Goal: Book appointment/travel/reservation

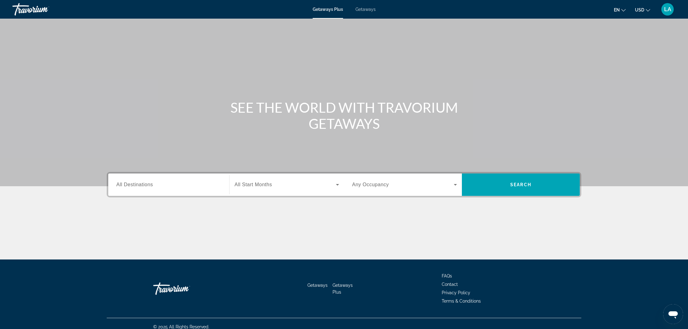
click at [176, 183] on input "Destination All Destinations" at bounding box center [168, 184] width 105 height 7
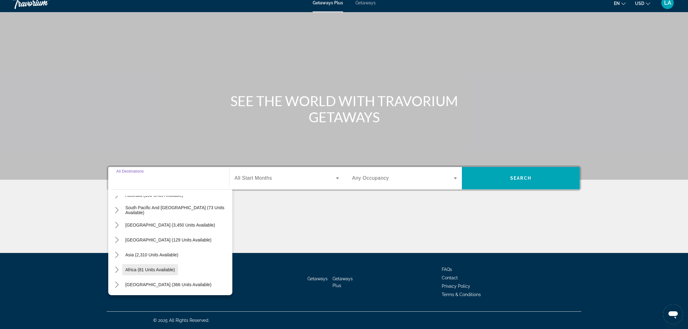
scroll to position [7, 0]
click at [154, 255] on span "Asia (2,310 units available)" at bounding box center [151, 254] width 53 height 5
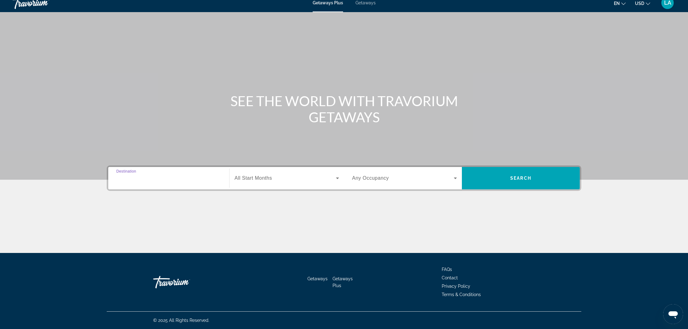
type input "**********"
click at [133, 178] on input "**********" at bounding box center [168, 178] width 105 height 7
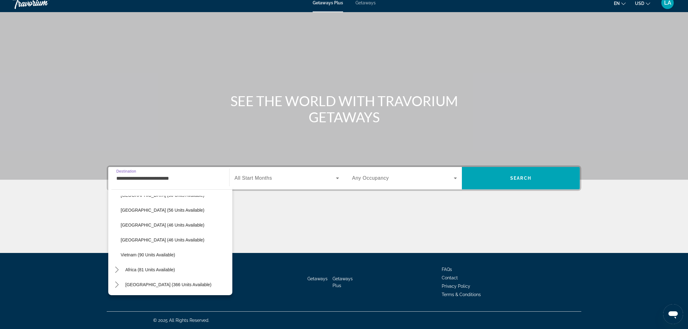
scroll to position [249, 0]
click at [370, 4] on span "Getaways" at bounding box center [365, 2] width 20 height 5
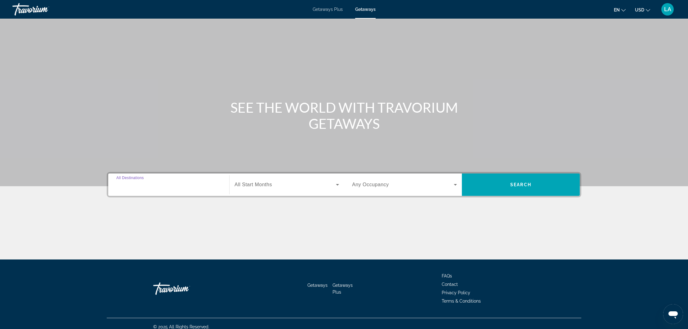
click at [164, 183] on input "Destination All Destinations" at bounding box center [168, 184] width 105 height 7
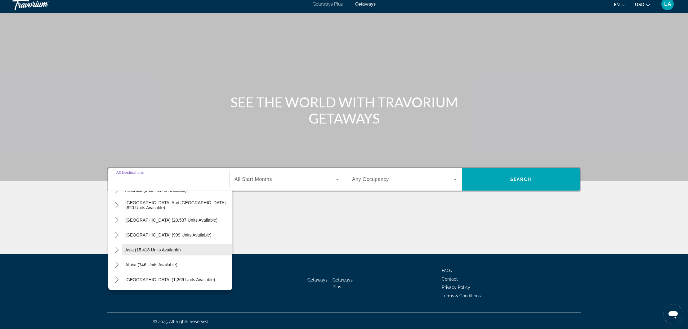
scroll to position [100, 0]
click at [150, 250] on span "Asia (15,418 units available)" at bounding box center [152, 249] width 55 height 5
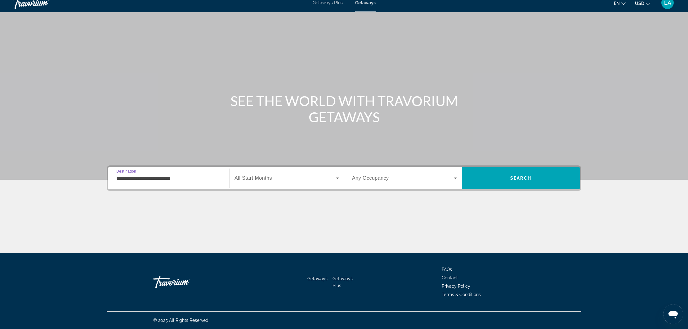
click at [153, 179] on input "**********" at bounding box center [168, 178] width 105 height 7
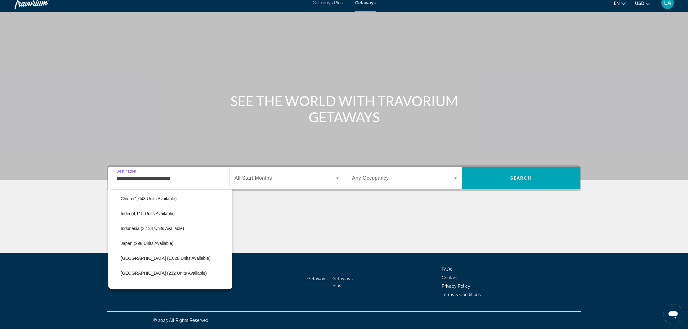
scroll to position [197, 0]
click at [145, 242] on span "Japan (298 units available)" at bounding box center [147, 241] width 53 height 5
type input "**********"
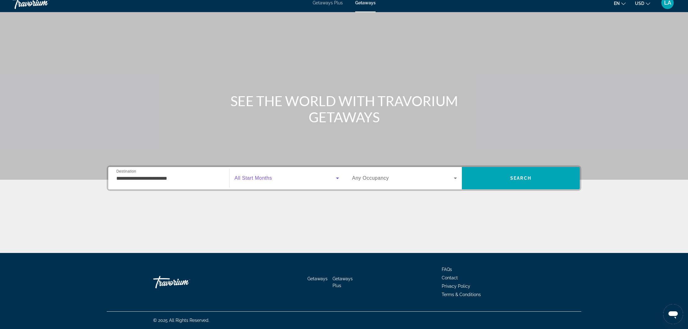
click at [311, 181] on span "Search widget" at bounding box center [284, 177] width 101 height 7
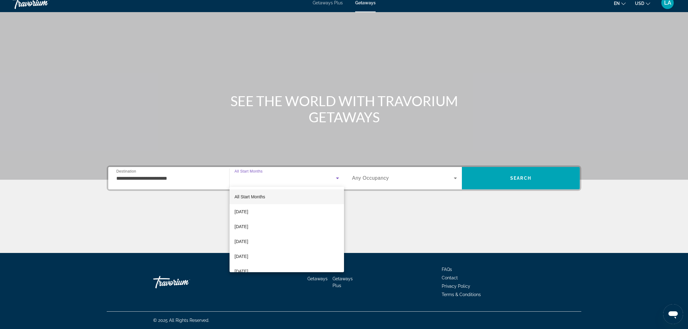
click at [306, 195] on mat-option "All Start Months" at bounding box center [286, 196] width 114 height 15
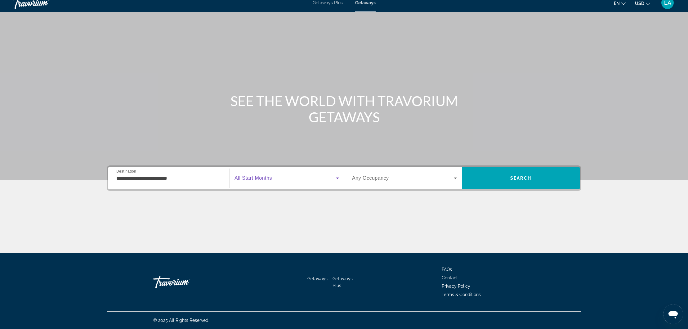
click at [419, 183] on div "Search widget" at bounding box center [404, 177] width 105 height 17
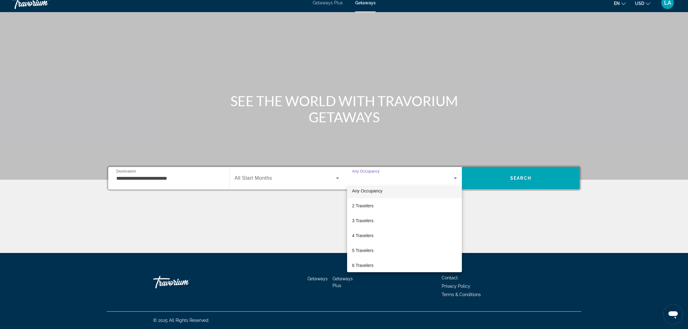
scroll to position [4, 0]
click at [373, 207] on span "2 Travelers" at bounding box center [362, 206] width 21 height 7
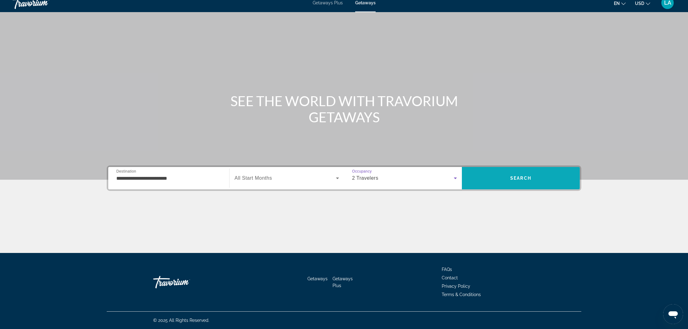
click at [529, 177] on span "Search" at bounding box center [520, 177] width 21 height 5
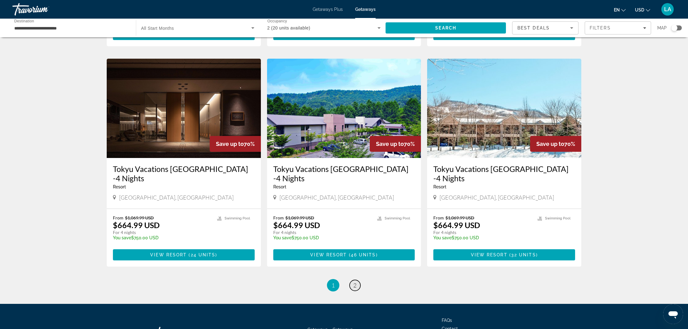
scroll to position [661, 0]
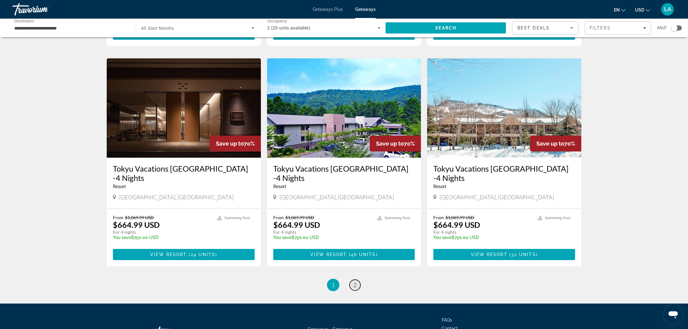
click at [354, 281] on span "2" at bounding box center [354, 284] width 3 height 7
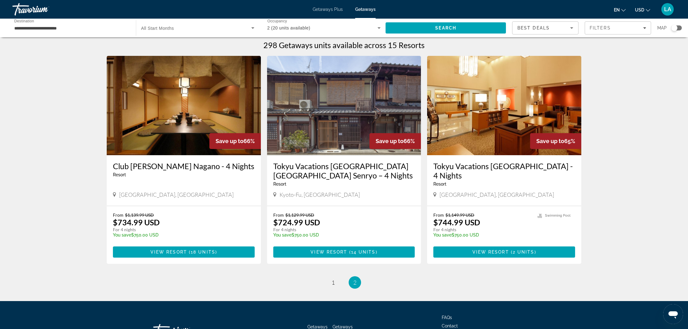
scroll to position [3, 0]
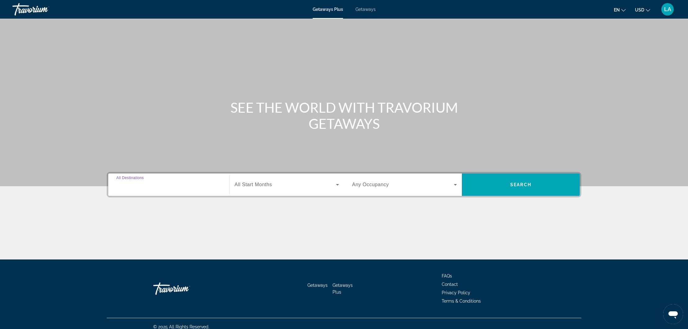
click at [162, 187] on input "Destination All Destinations" at bounding box center [168, 184] width 105 height 7
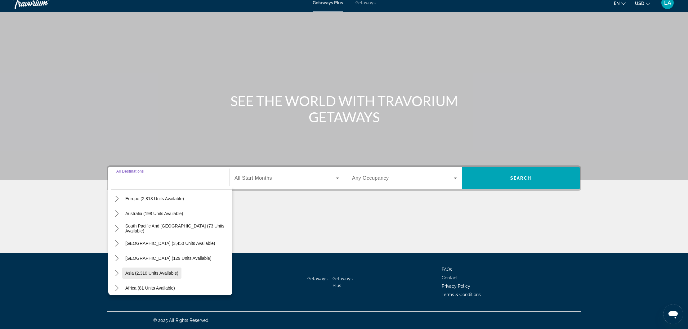
scroll to position [83, 0]
click at [162, 272] on span "Asia (2,310 units available)" at bounding box center [151, 271] width 53 height 5
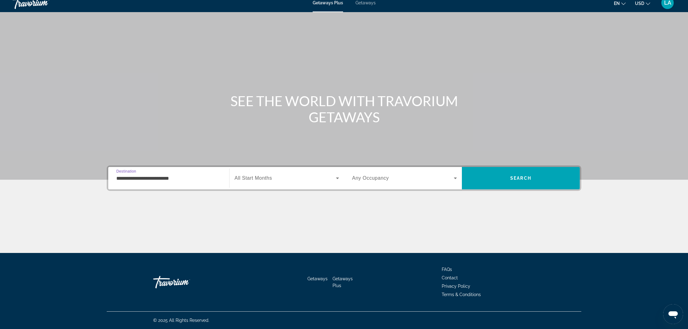
click at [179, 177] on input "**********" at bounding box center [168, 178] width 105 height 7
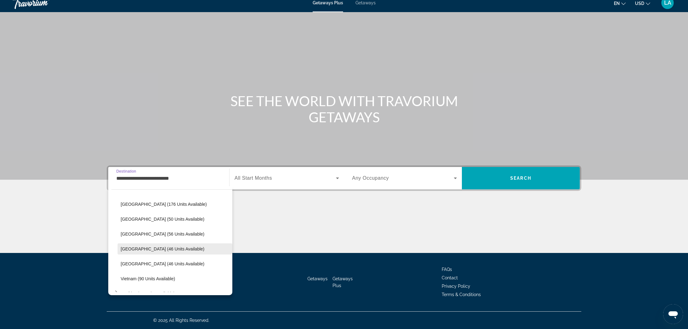
scroll to position [234, 0]
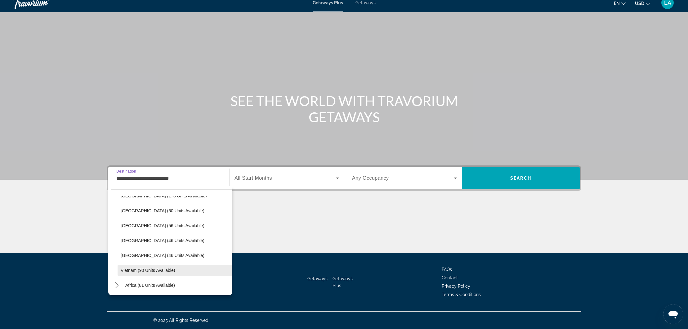
click at [160, 267] on span "Select destination: Vietnam (90 units available)" at bounding box center [174, 270] width 115 height 15
type input "**********"
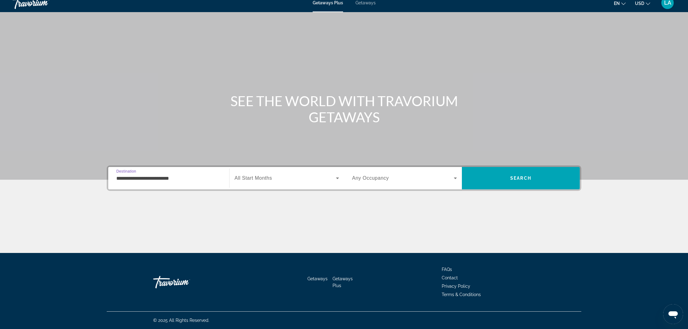
click at [383, 180] on span "Any Occupancy" at bounding box center [370, 177] width 37 height 5
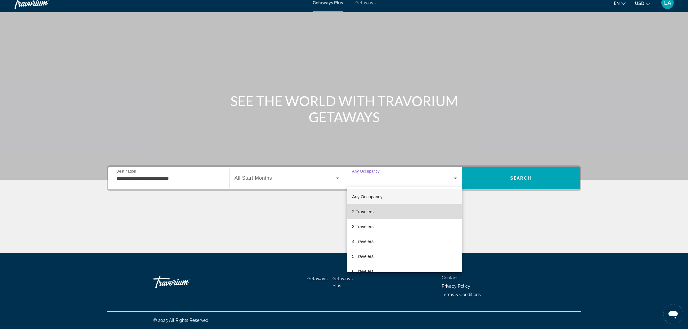
click at [382, 209] on mat-option "2 Travelers" at bounding box center [404, 211] width 115 height 15
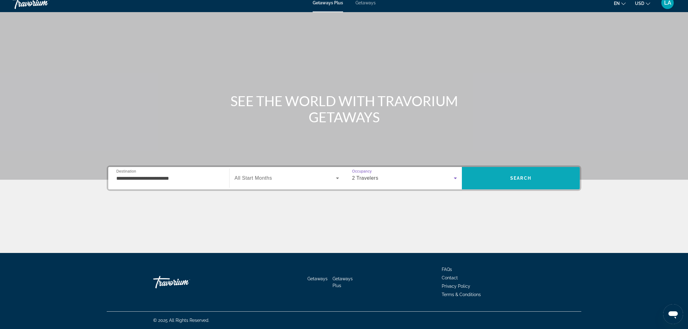
click at [545, 184] on span "Search" at bounding box center [521, 178] width 118 height 15
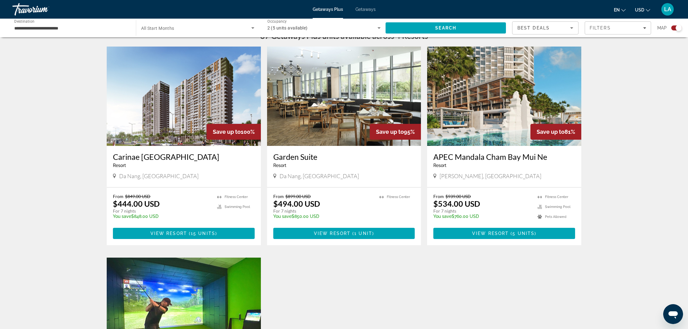
scroll to position [205, 0]
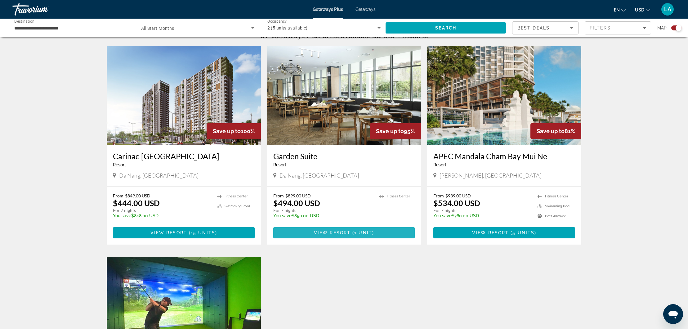
click at [326, 231] on span "View Resort" at bounding box center [332, 232] width 37 height 5
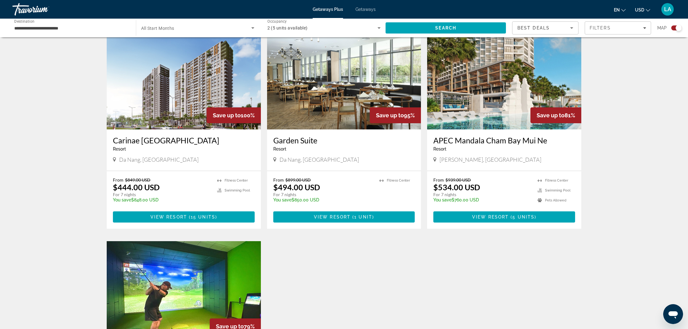
scroll to position [220, 0]
click at [217, 218] on span "Main content" at bounding box center [184, 216] width 142 height 15
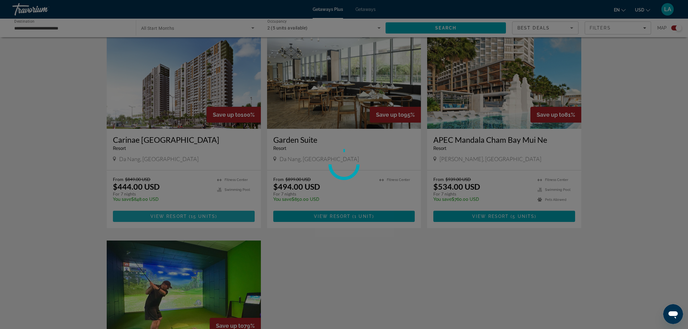
scroll to position [222, 0]
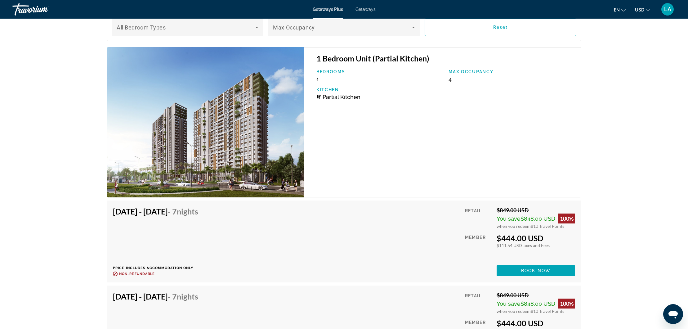
scroll to position [927, 0]
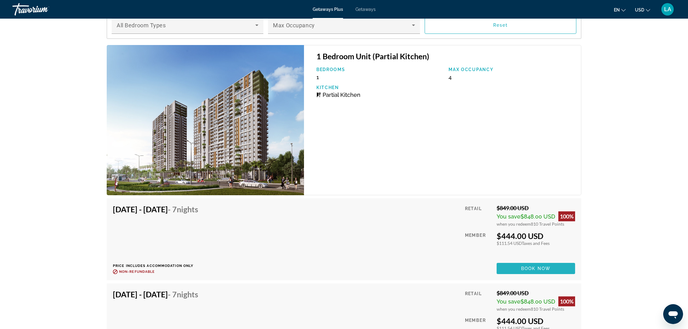
click at [563, 261] on span "Main content" at bounding box center [535, 268] width 78 height 15
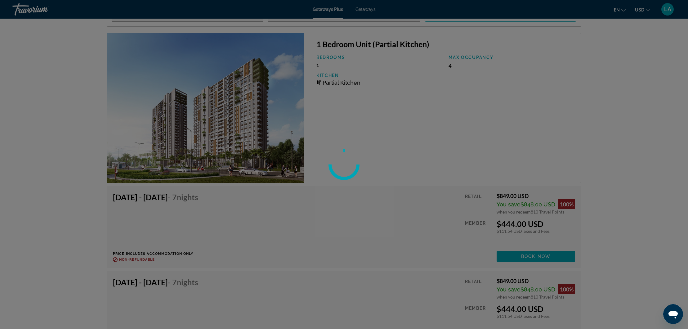
scroll to position [942, 0]
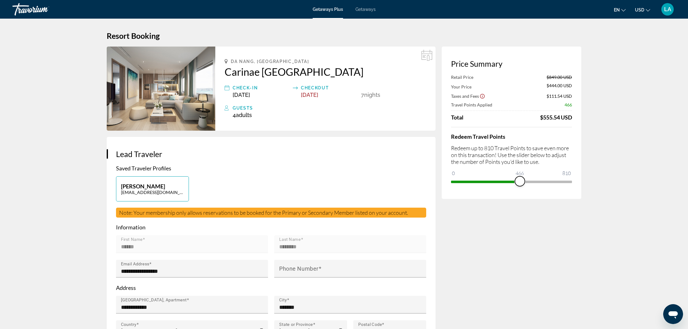
drag, startPoint x: 566, startPoint y: 183, endPoint x: 519, endPoint y: 184, distance: 47.1
click at [519, 184] on span "ngx-slider" at bounding box center [520, 181] width 10 height 10
drag, startPoint x: 519, startPoint y: 181, endPoint x: 498, endPoint y: 180, distance: 21.4
click at [498, 180] on span "ngx-slider" at bounding box center [498, 181] width 10 height 10
drag, startPoint x: 498, startPoint y: 180, endPoint x: 592, endPoint y: 183, distance: 94.6
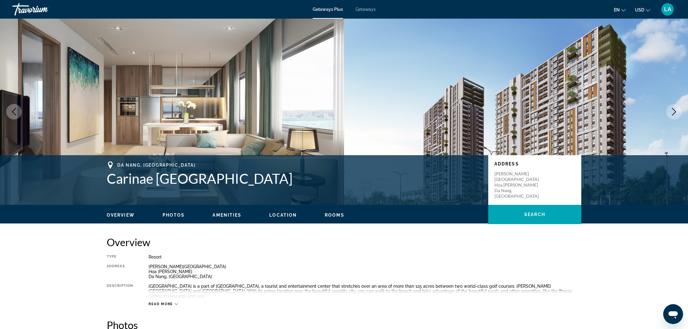
scroll to position [5, 0]
